Goal: Task Accomplishment & Management: Use online tool/utility

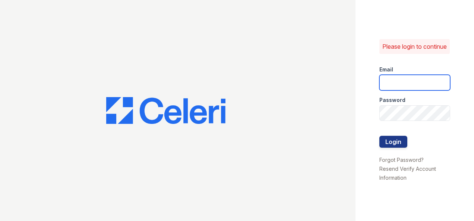
click at [412, 81] on input "email" at bounding box center [415, 83] width 71 height 16
click at [444, 90] on keeper-lock "Open Keeper Popup" at bounding box center [441, 87] width 9 height 9
click at [441, 89] on keeper-lock "Open Keeper Popup" at bounding box center [441, 87] width 9 height 9
type input "[EMAIL_ADDRESS][DOMAIN_NAME]"
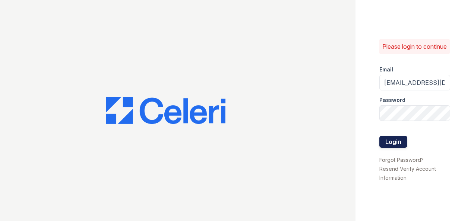
click at [389, 147] on button "Login" at bounding box center [394, 142] width 28 height 12
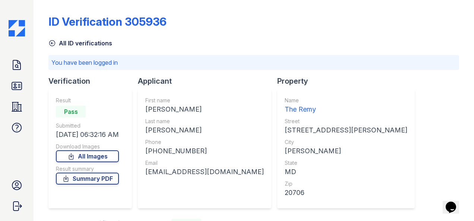
drag, startPoint x: 49, startPoint y: 41, endPoint x: 56, endPoint y: 47, distance: 9.0
click at [50, 41] on icon at bounding box center [51, 43] width 7 height 7
